Goal: Information Seeking & Learning: Learn about a topic

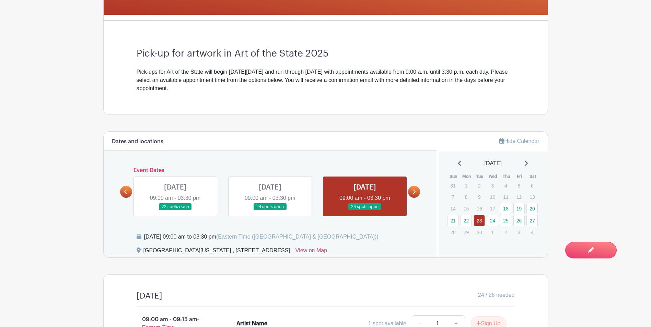
scroll to position [224, 0]
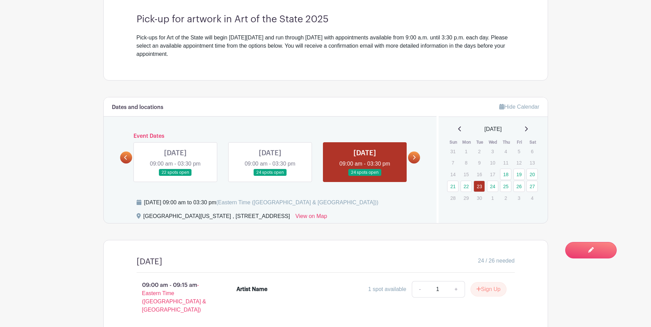
click at [416, 155] on link at bounding box center [414, 158] width 12 height 12
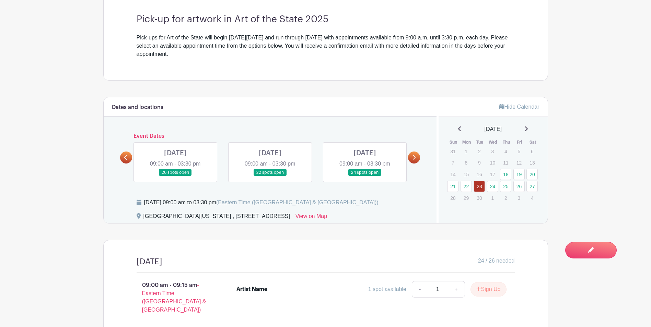
click at [270, 176] on link at bounding box center [270, 176] width 0 height 0
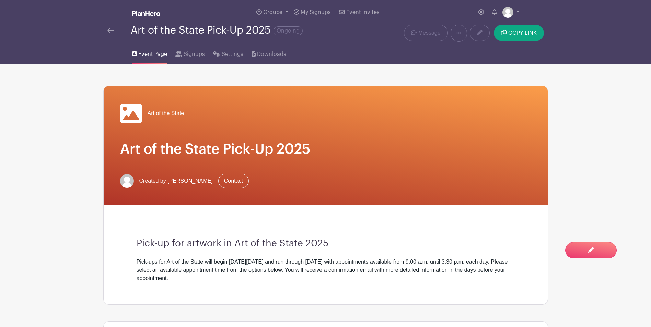
click at [109, 31] on img at bounding box center [110, 30] width 7 height 5
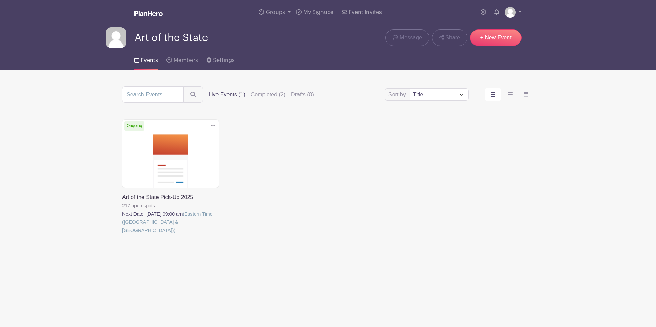
click at [122, 235] on link at bounding box center [122, 235] width 0 height 0
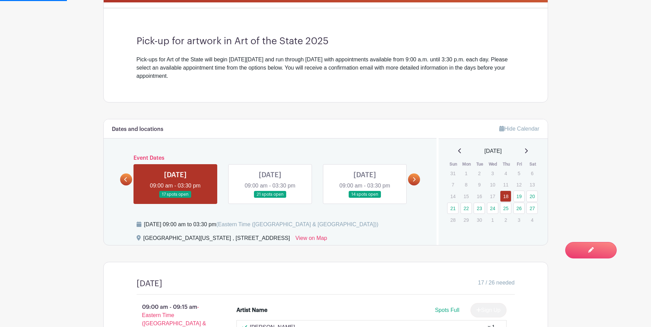
scroll to position [206, 0]
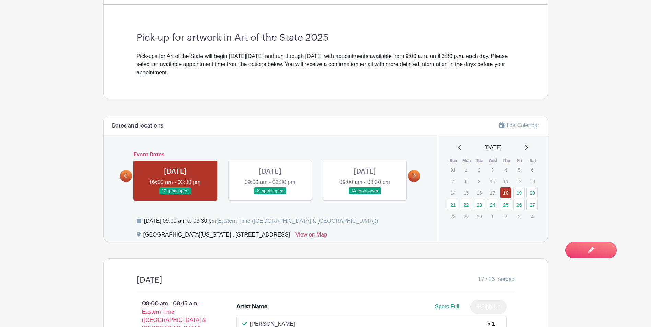
click at [414, 175] on icon at bounding box center [414, 176] width 3 height 4
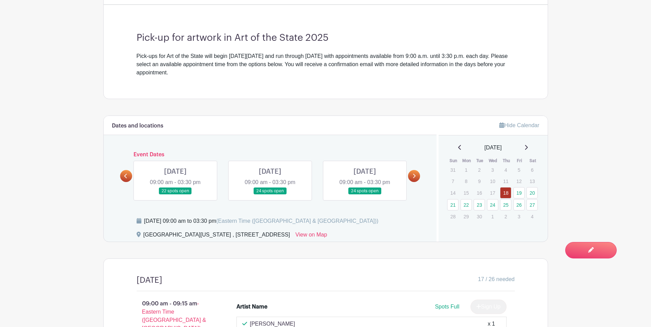
click at [414, 175] on icon at bounding box center [414, 176] width 3 height 4
click at [414, 179] on link at bounding box center [414, 176] width 12 height 12
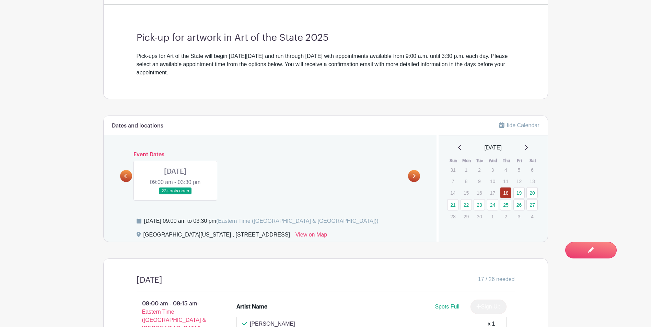
click at [126, 178] on icon at bounding box center [125, 176] width 3 height 5
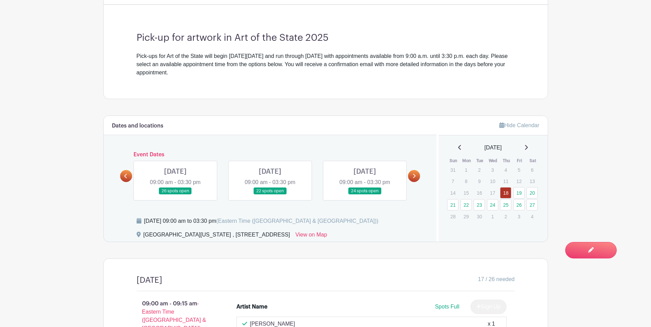
click at [125, 178] on icon at bounding box center [125, 176] width 3 height 5
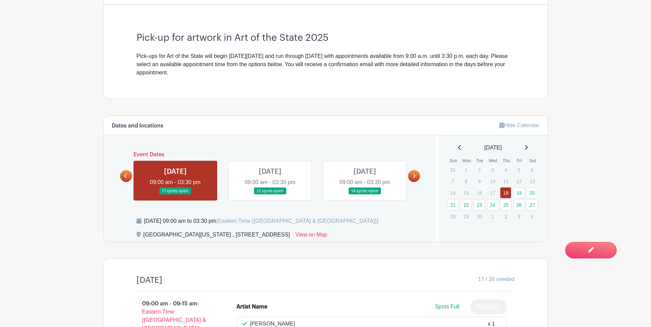
click at [365, 195] on link at bounding box center [365, 195] width 0 height 0
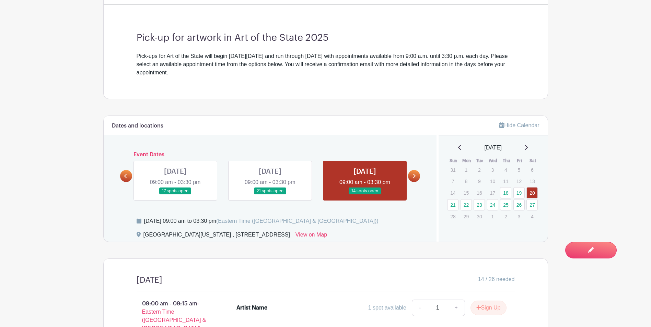
click at [365, 195] on link at bounding box center [365, 195] width 0 height 0
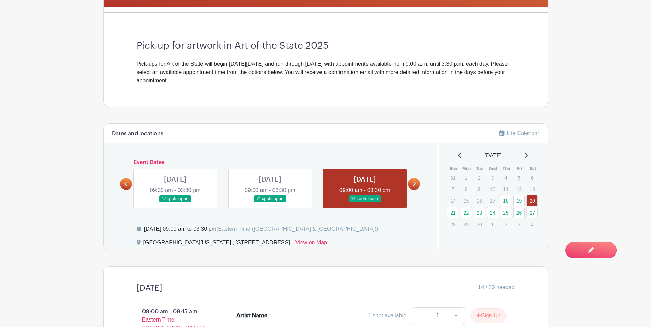
scroll to position [209, 0]
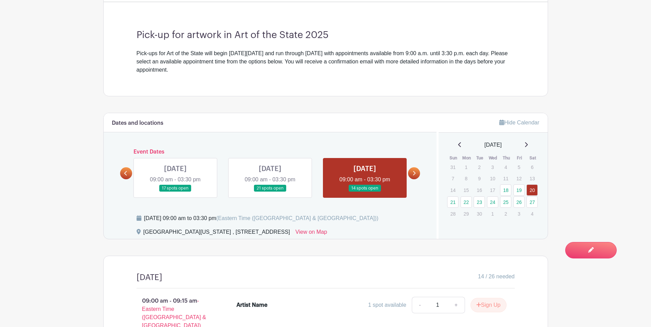
click at [270, 192] on link at bounding box center [270, 192] width 0 height 0
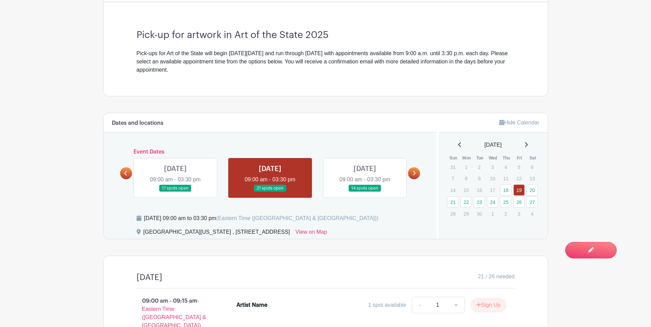
click at [270, 192] on link at bounding box center [270, 192] width 0 height 0
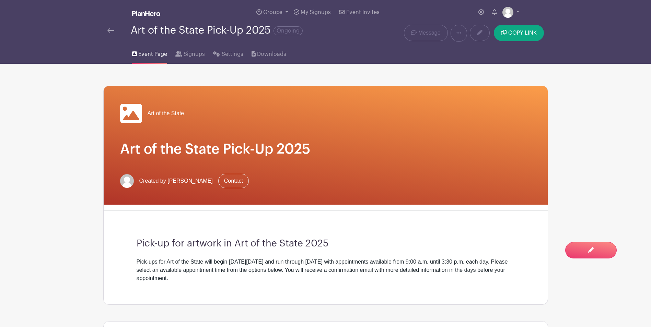
click at [116, 33] on div at bounding box center [118, 30] width 23 height 8
click at [112, 30] on img at bounding box center [110, 30] width 7 height 5
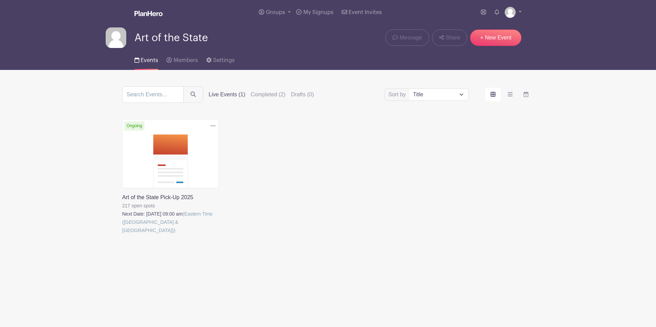
click at [122, 235] on link at bounding box center [122, 235] width 0 height 0
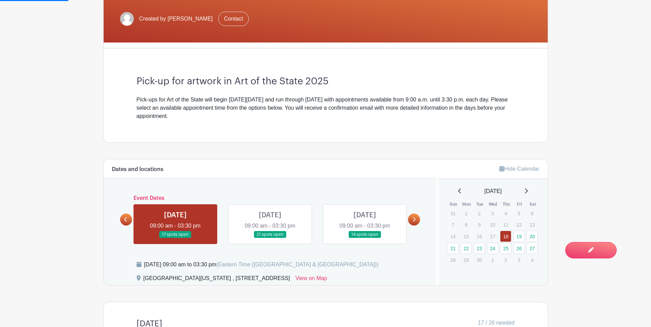
scroll to position [206, 0]
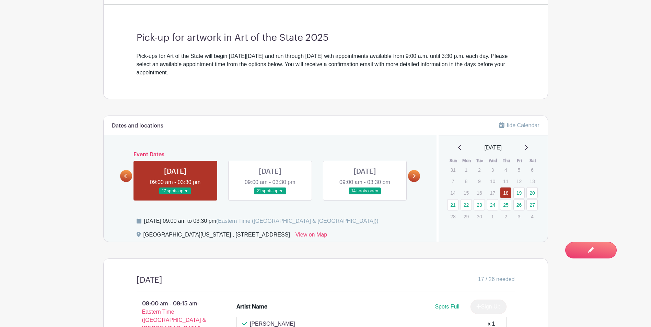
click at [414, 177] on icon at bounding box center [414, 176] width 3 height 4
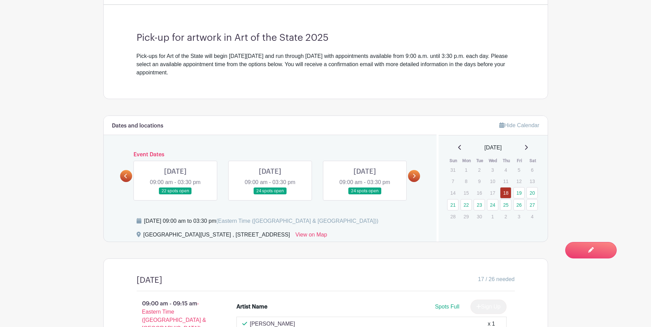
click at [414, 177] on icon at bounding box center [414, 176] width 3 height 4
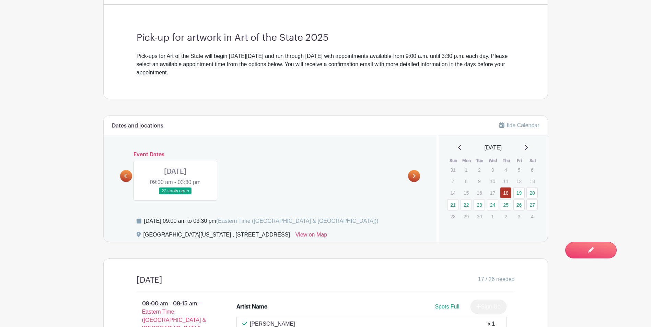
click at [125, 176] on icon at bounding box center [125, 176] width 3 height 5
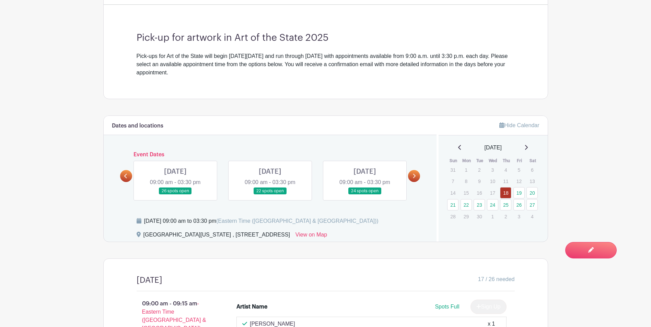
click at [125, 176] on icon at bounding box center [125, 176] width 3 height 5
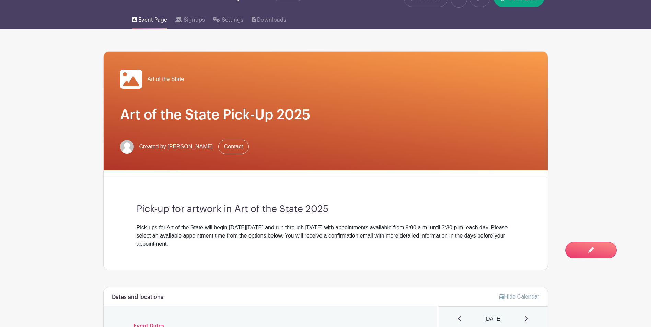
scroll to position [0, 0]
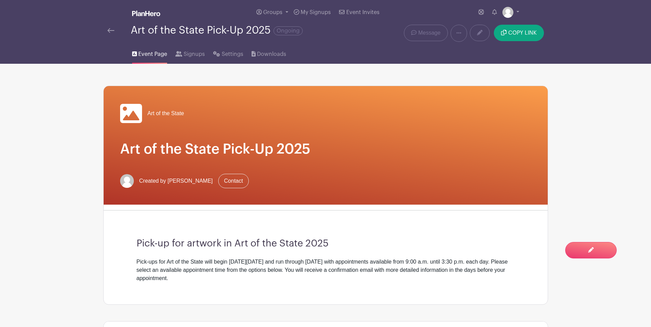
click at [112, 33] on link at bounding box center [110, 30] width 7 height 8
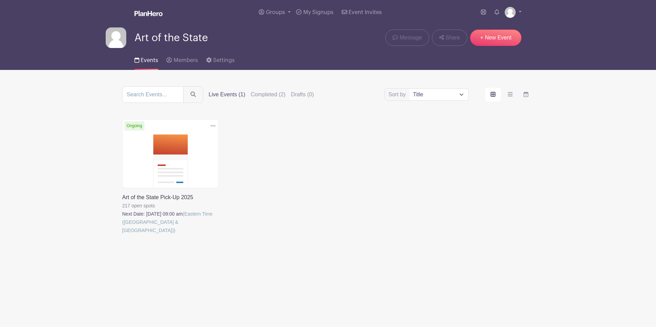
click at [122, 235] on link at bounding box center [122, 235] width 0 height 0
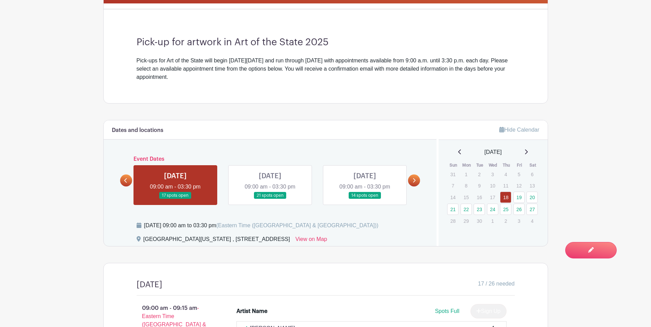
scroll to position [206, 0]
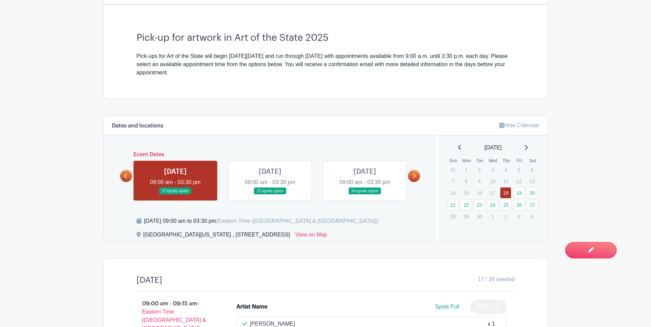
click at [416, 178] on link at bounding box center [414, 176] width 12 height 12
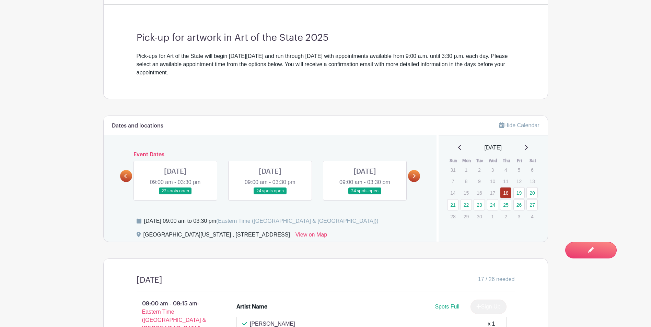
click at [416, 178] on link at bounding box center [414, 176] width 12 height 12
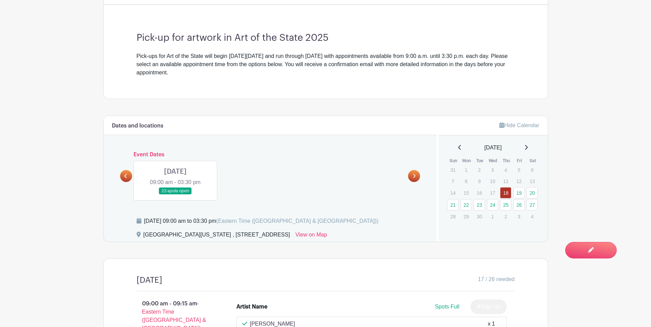
click at [125, 176] on icon at bounding box center [125, 176] width 3 height 4
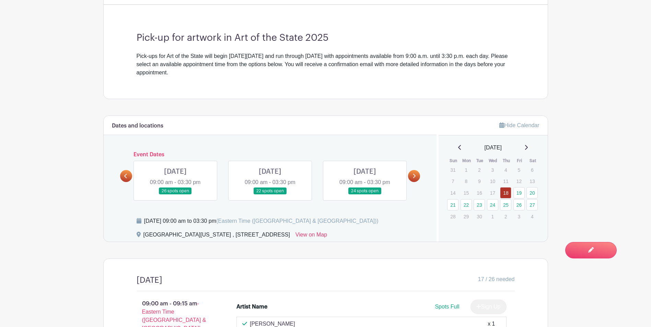
click at [127, 178] on icon at bounding box center [125, 176] width 3 height 5
